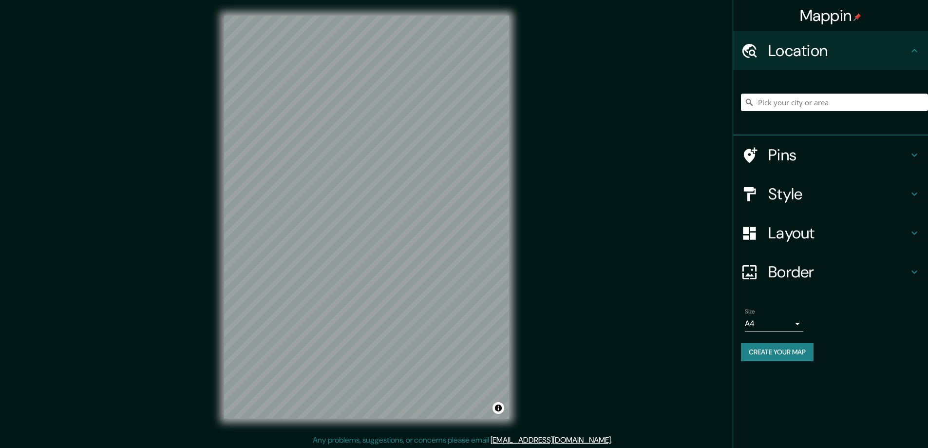
click at [796, 191] on h4 "Style" at bounding box center [838, 193] width 140 height 19
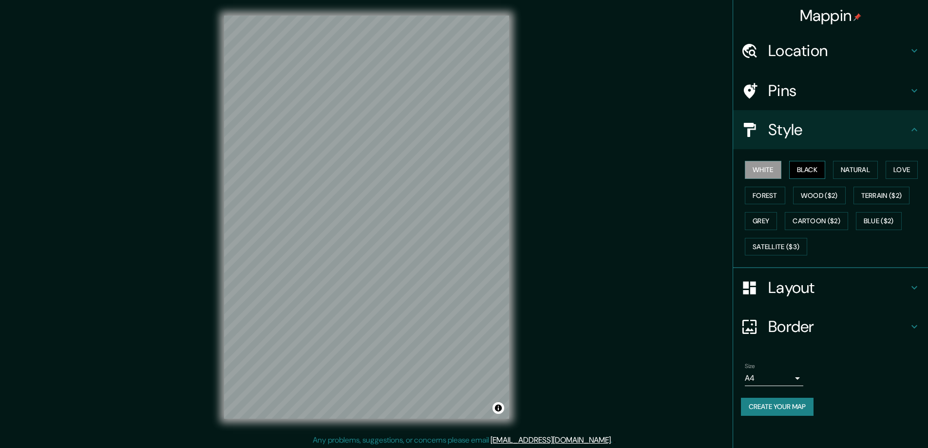
click at [812, 170] on button "Black" at bounding box center [807, 170] width 37 height 18
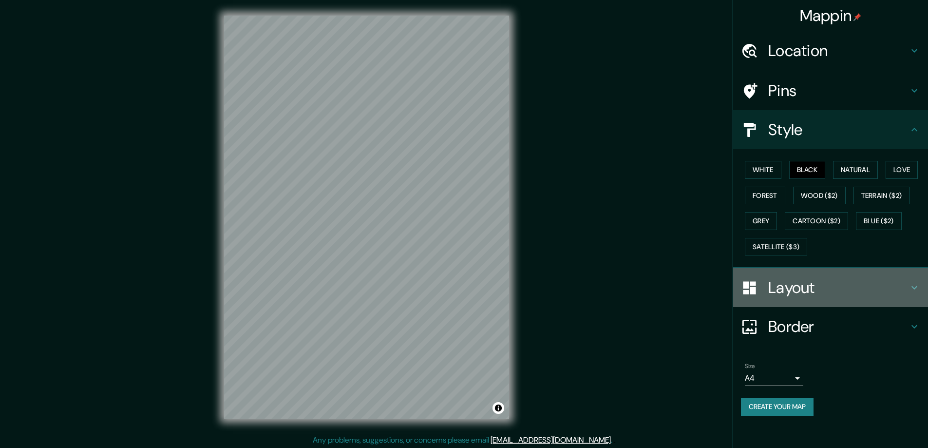
click at [787, 283] on h4 "Layout" at bounding box center [838, 287] width 140 height 19
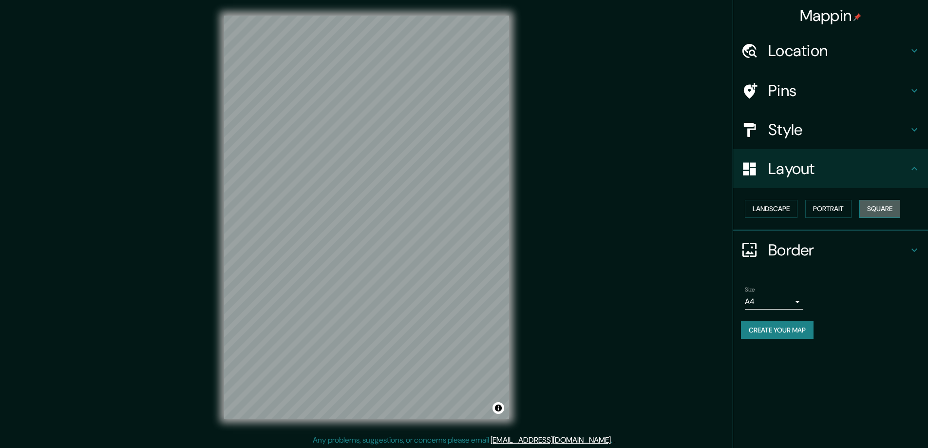
click at [877, 205] on button "Square" at bounding box center [879, 209] width 41 height 18
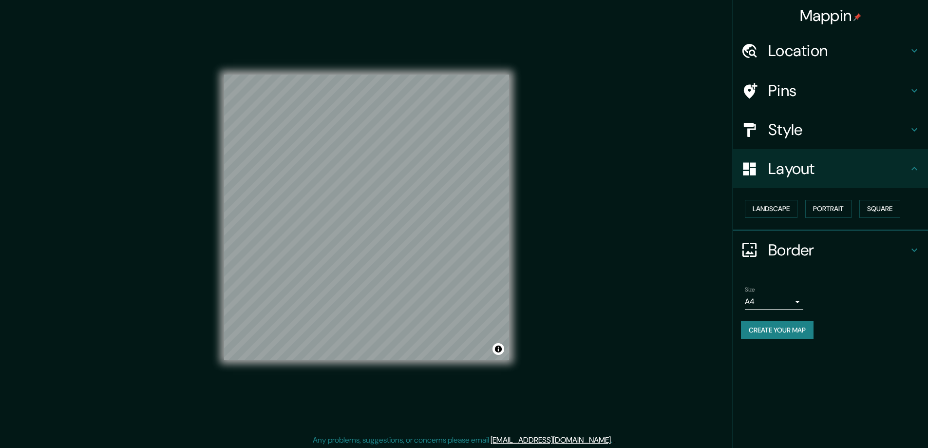
click at [798, 297] on body "Mappin Location Pins Style Layout Landscape Portrait Square Border Choose a bor…" at bounding box center [464, 224] width 928 height 448
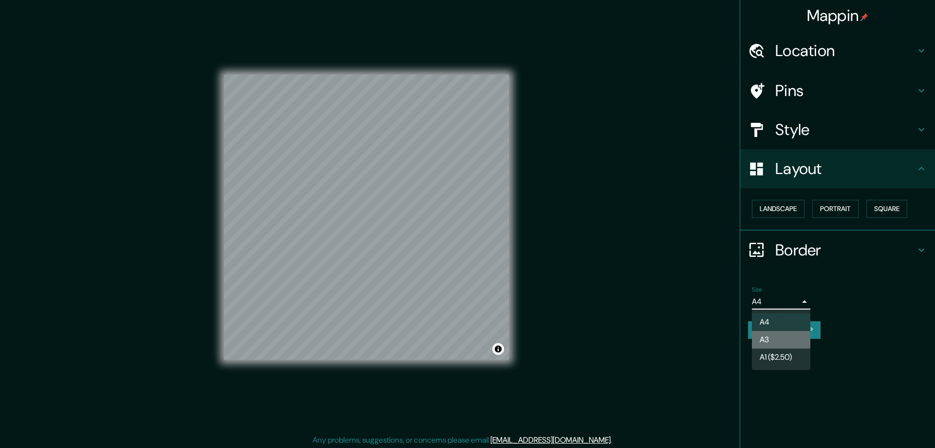
click at [779, 335] on li "A3" at bounding box center [781, 340] width 58 height 18
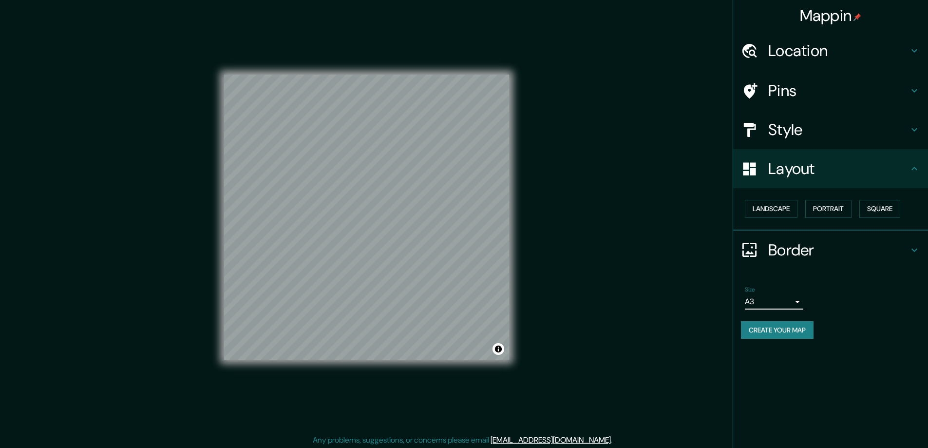
click at [780, 47] on h4 "Location" at bounding box center [838, 50] width 140 height 19
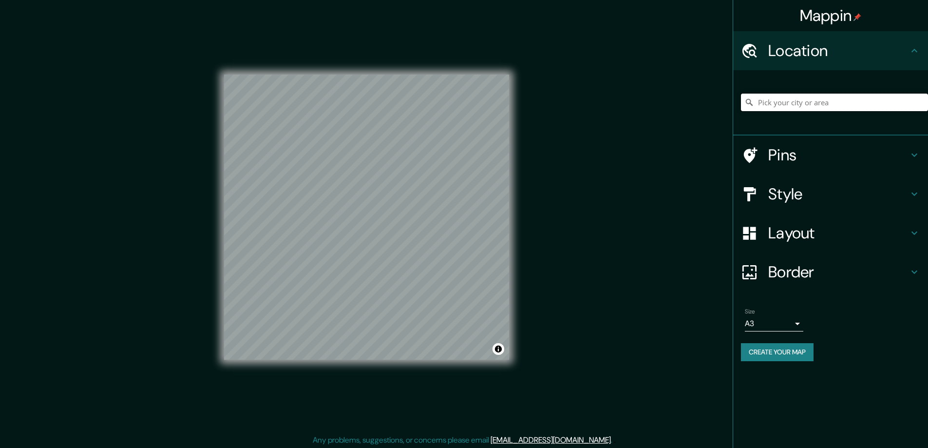
paste input "[STREET_ADDRESS][PERSON_NAME]"
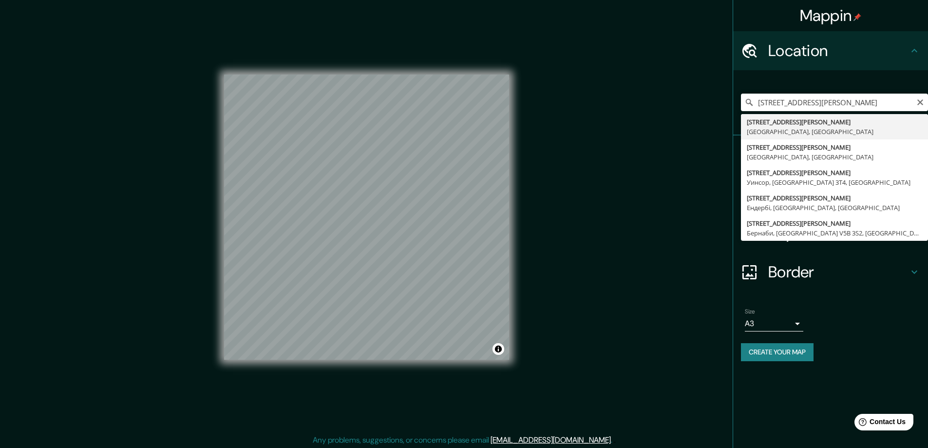
type input "[STREET_ADDRESS][PERSON_NAME]"
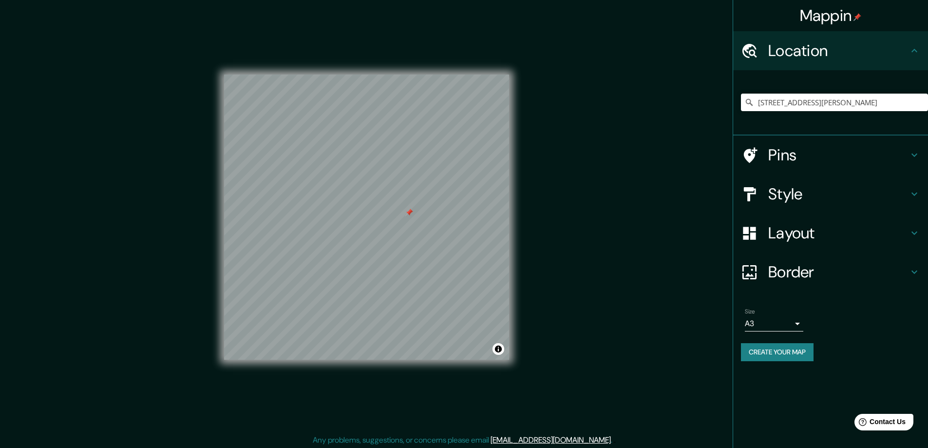
click at [410, 212] on div at bounding box center [409, 212] width 8 height 8
click at [756, 346] on button "Create your map" at bounding box center [777, 352] width 73 height 18
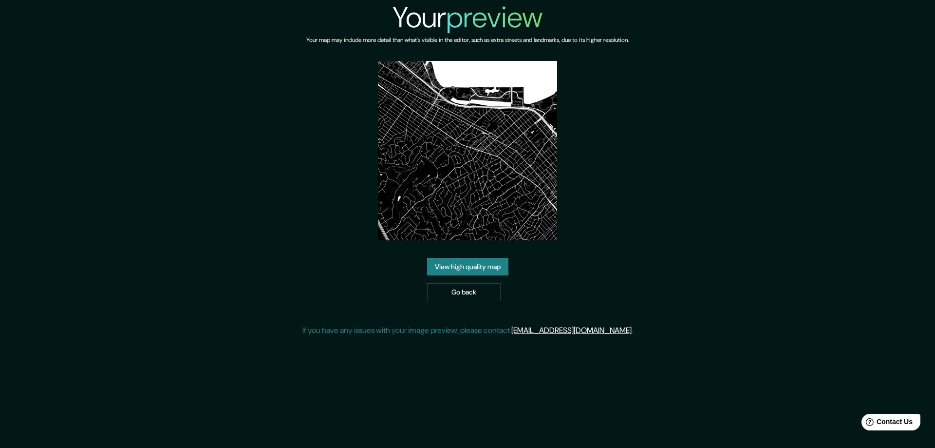
click at [464, 265] on link "View high quality map" at bounding box center [467, 267] width 81 height 18
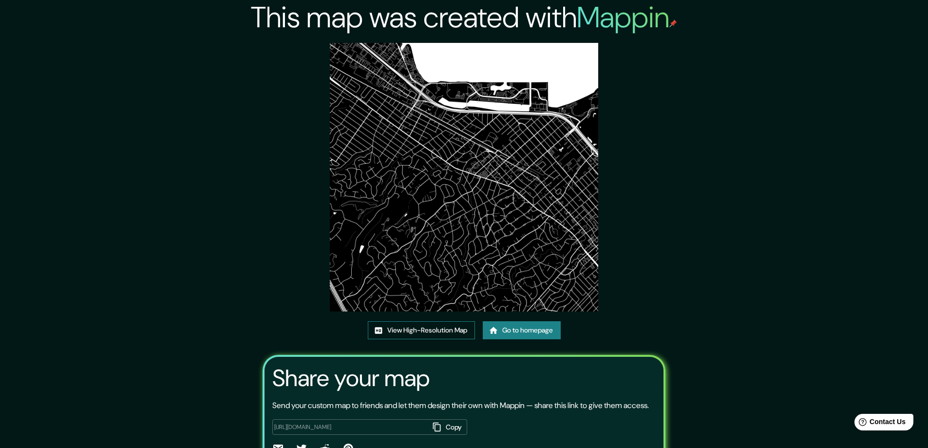
click at [427, 329] on link "View High-Resolution Map" at bounding box center [421, 330] width 107 height 18
click at [519, 328] on link "Go to homepage" at bounding box center [522, 330] width 78 height 18
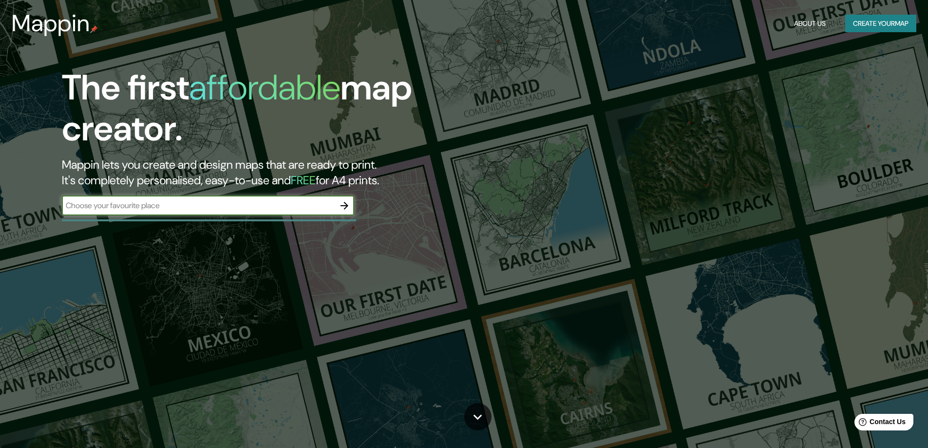
click at [345, 203] on icon "button" at bounding box center [344, 206] width 8 height 8
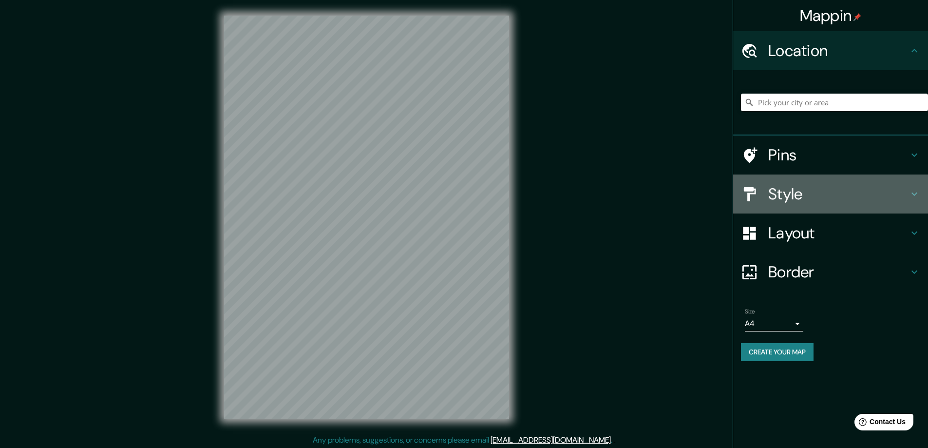
click at [771, 190] on h4 "Style" at bounding box center [838, 193] width 140 height 19
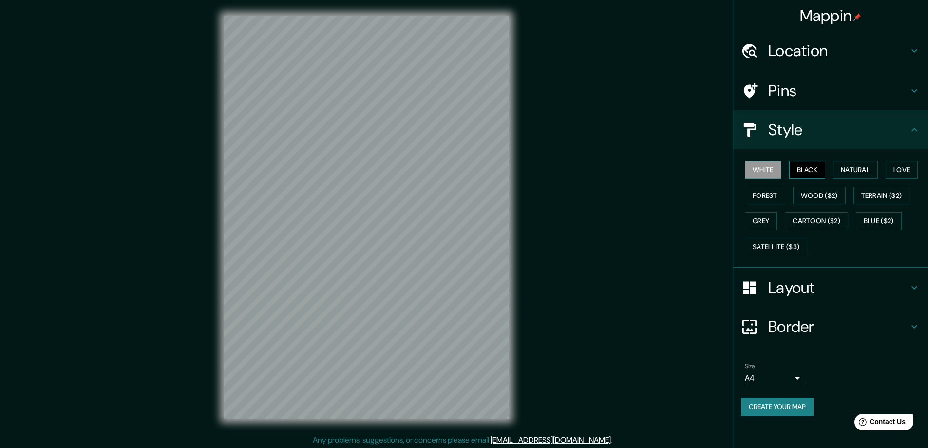
click at [803, 167] on button "Black" at bounding box center [807, 170] width 37 height 18
click at [785, 285] on h4 "Layout" at bounding box center [838, 287] width 140 height 19
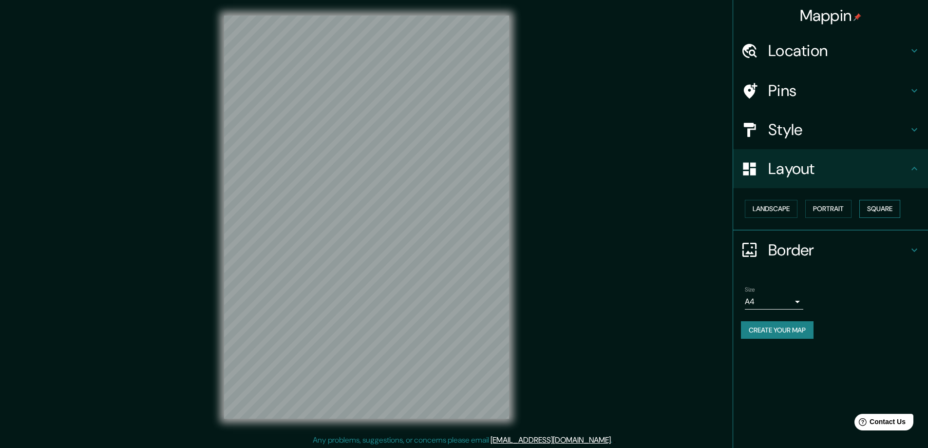
click at [878, 206] on button "Square" at bounding box center [879, 209] width 41 height 18
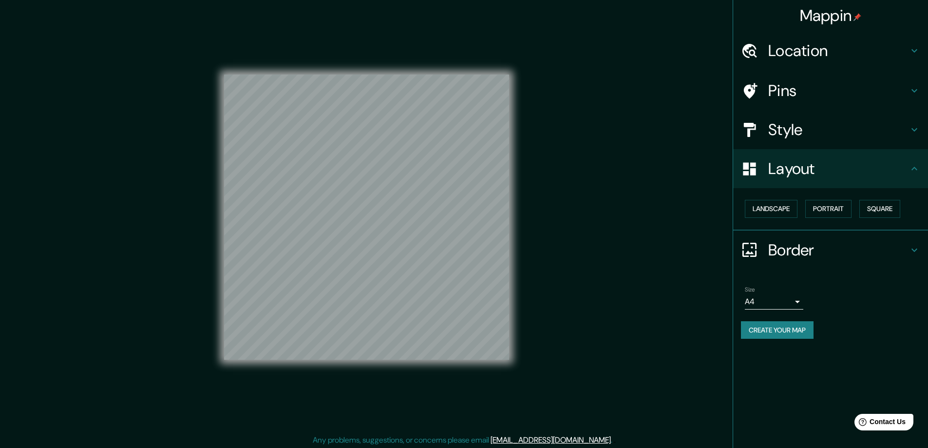
click at [798, 300] on body "Mappin Location Pins Style Layout Landscape Portrait Square Border Choose a bor…" at bounding box center [464, 224] width 928 height 448
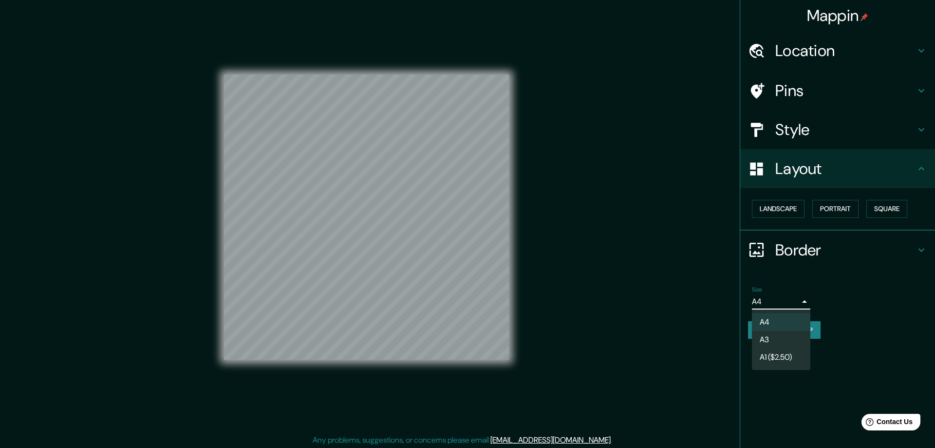
click at [774, 335] on li "A3" at bounding box center [781, 340] width 58 height 18
type input "a4"
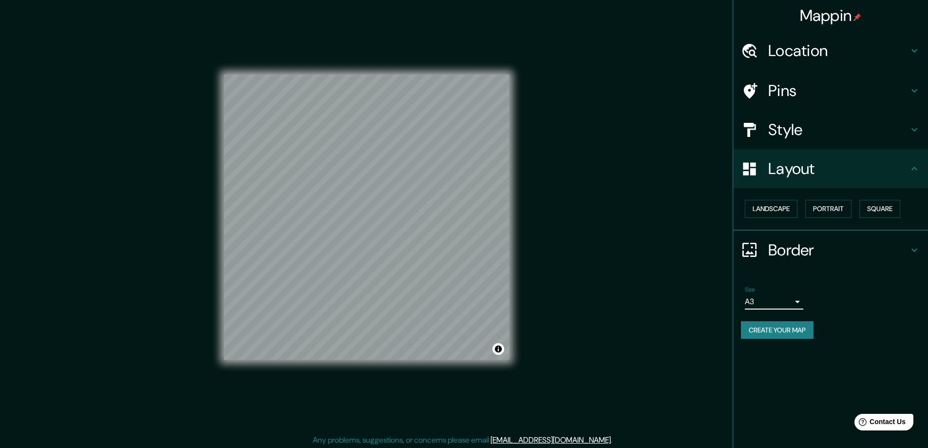
click at [783, 49] on h4 "Location" at bounding box center [838, 50] width 140 height 19
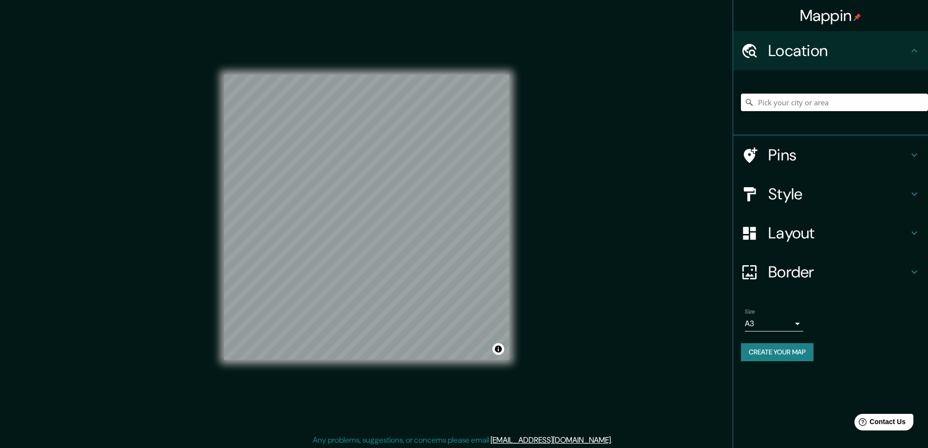
paste input "Apple Valley 92307 and 13968 Jicarilla Road"
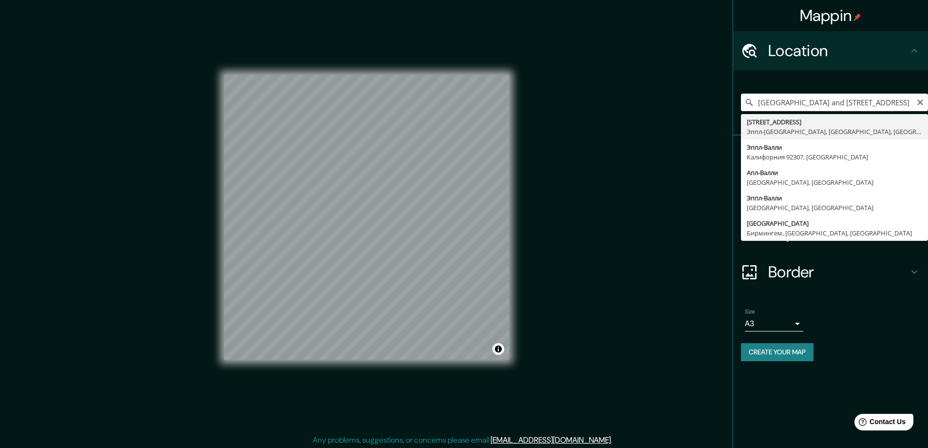
type input "13968 Jicarilla Road, Эппл-Валли, Калифорния 92307, США"
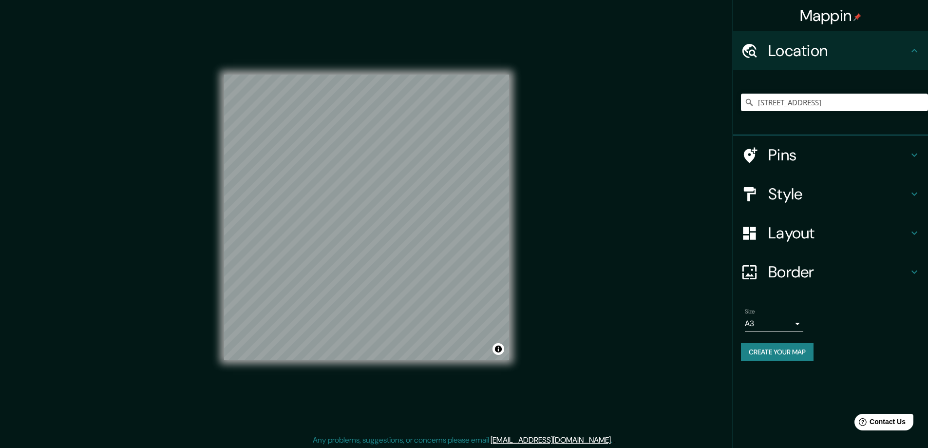
click at [760, 352] on button "Create your map" at bounding box center [777, 352] width 73 height 18
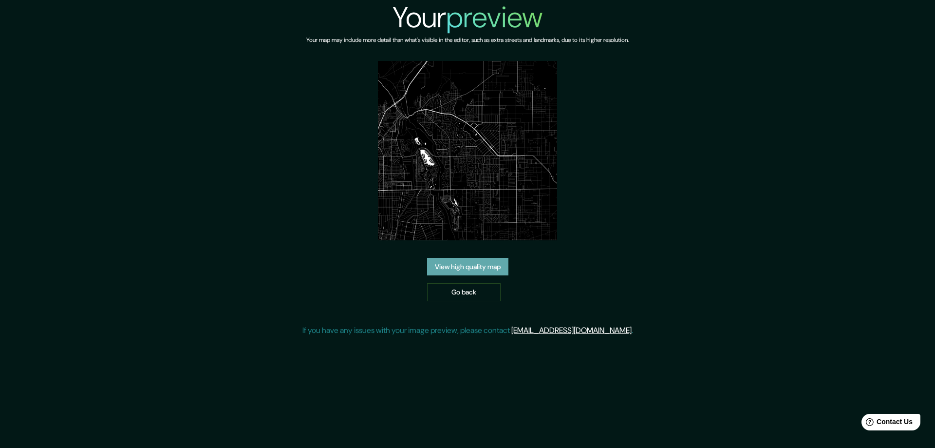
click at [469, 263] on link "View high quality map" at bounding box center [467, 267] width 81 height 18
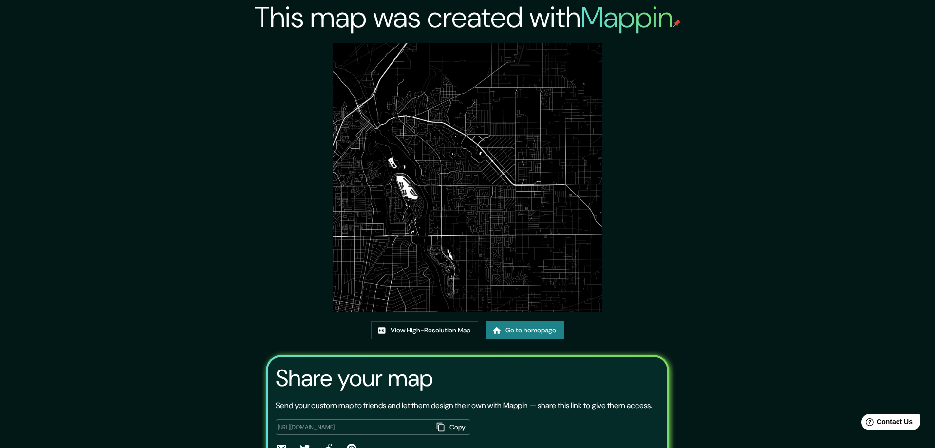
click at [437, 65] on img at bounding box center [467, 177] width 268 height 268
click at [396, 326] on link "View High-Resolution Map" at bounding box center [421, 330] width 107 height 18
click at [507, 325] on link "Go to homepage" at bounding box center [522, 330] width 78 height 18
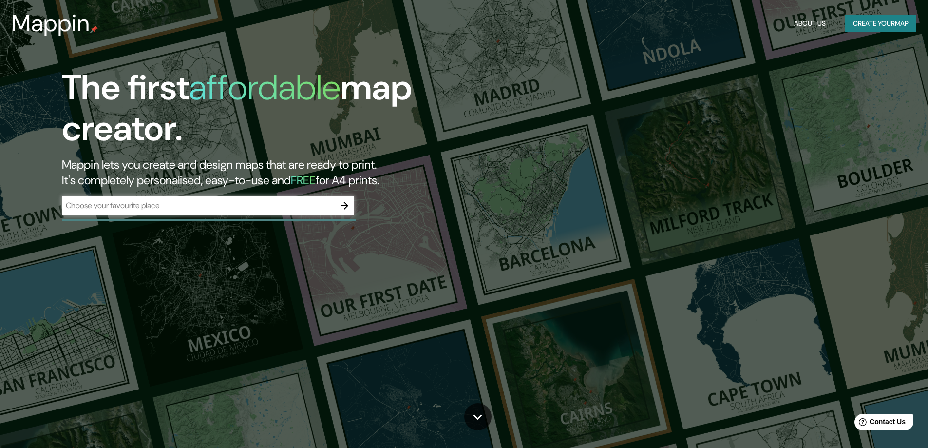
click at [342, 205] on icon "button" at bounding box center [344, 206] width 8 height 8
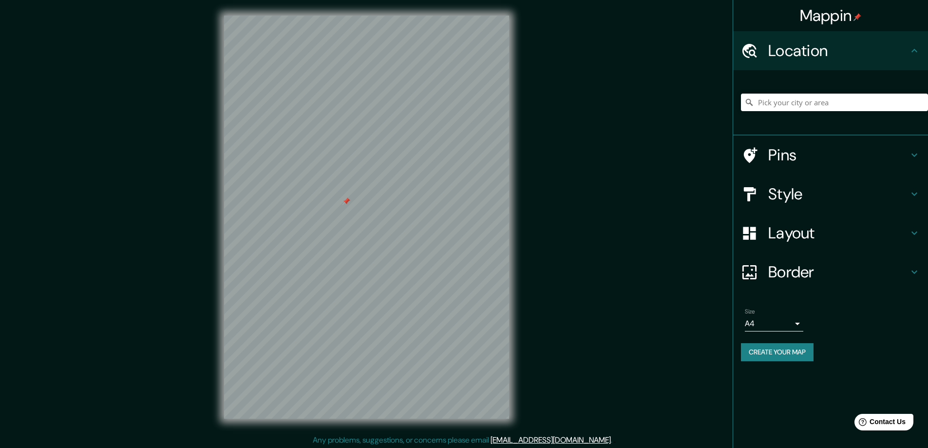
click at [682, 155] on div "Mappin Location Pins Style Layout Border Choose a border. Hint : you can make l…" at bounding box center [464, 225] width 928 height 450
click at [346, 201] on div at bounding box center [346, 201] width 8 height 8
